Goal: Find contact information: Find contact information

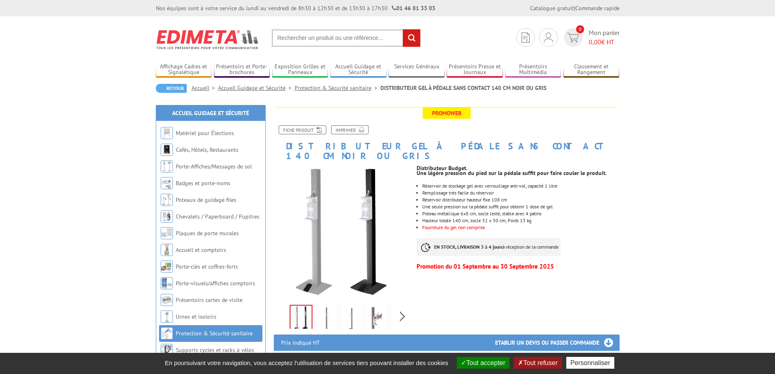
click at [476, 359] on button "Tout accepter" at bounding box center [483, 363] width 52 height 12
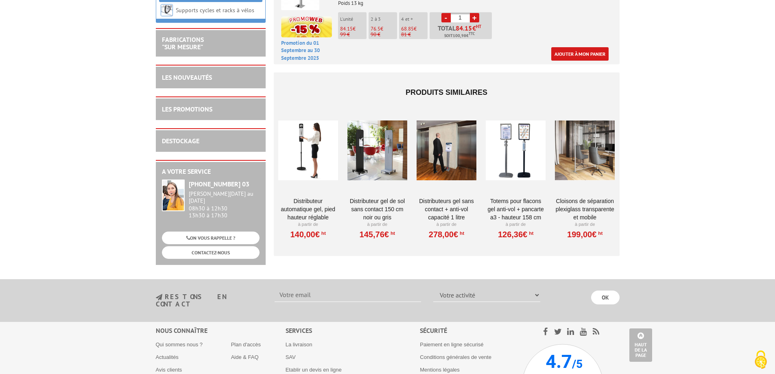
scroll to position [565, 0]
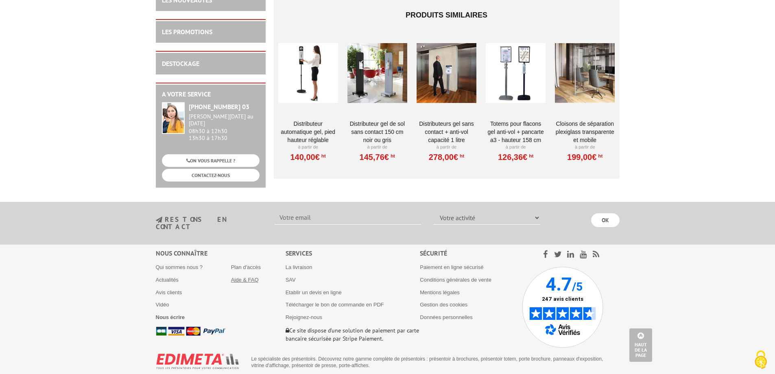
click at [240, 276] on link "Aide & FAQ" at bounding box center [245, 279] width 28 height 6
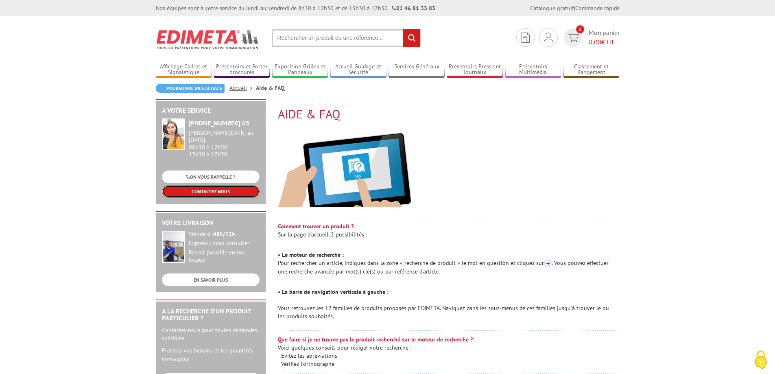
drag, startPoint x: 216, startPoint y: 188, endPoint x: 211, endPoint y: 187, distance: 5.8
click at [211, 187] on link "CONTACTEZ-NOUS" at bounding box center [211, 191] width 98 height 13
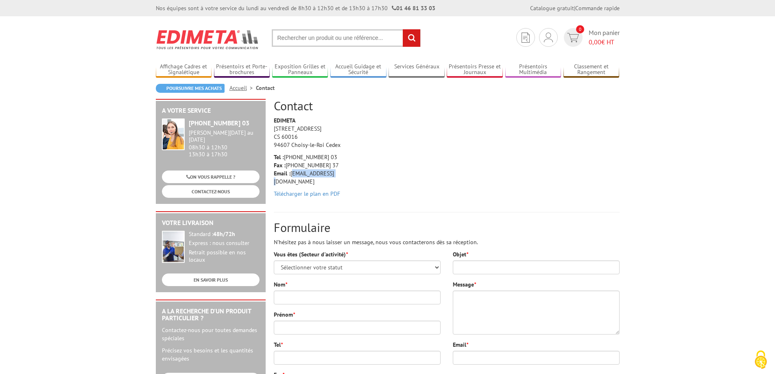
drag, startPoint x: 331, startPoint y: 172, endPoint x: 292, endPoint y: 172, distance: 39.0
click at [292, 172] on p "Tel : [PHONE_NUMBER] 03 Fax : [PHONE_NUMBER] 37 Email : [EMAIL_ADDRESS][DOMAIN_…" at bounding box center [312, 169] width 77 height 33
copy p "[EMAIL_ADDRESS][DOMAIN_NAME]"
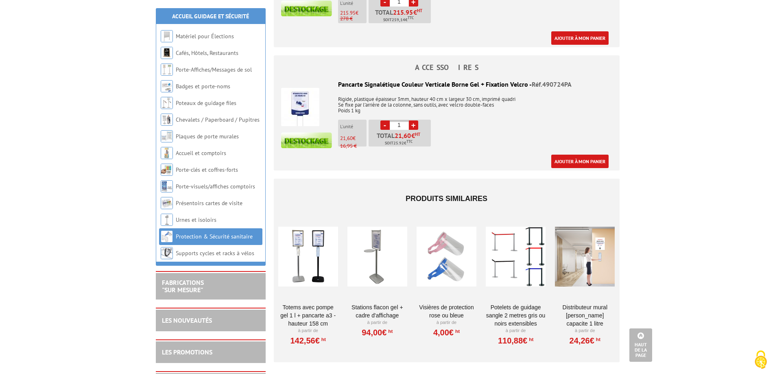
scroll to position [340, 0]
